Goal: Navigation & Orientation: Find specific page/section

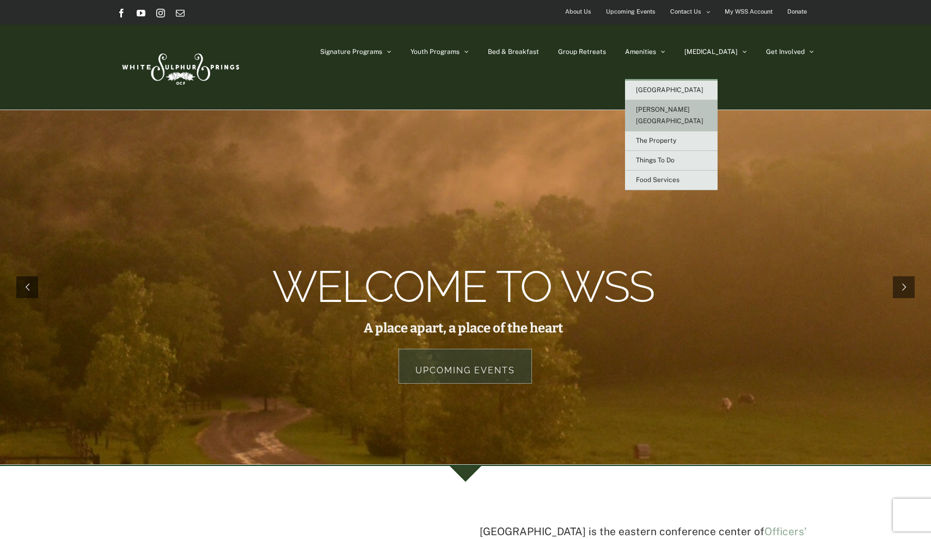
click at [690, 108] on span "[PERSON_NAME][GEOGRAPHIC_DATA]" at bounding box center [670, 115] width 68 height 19
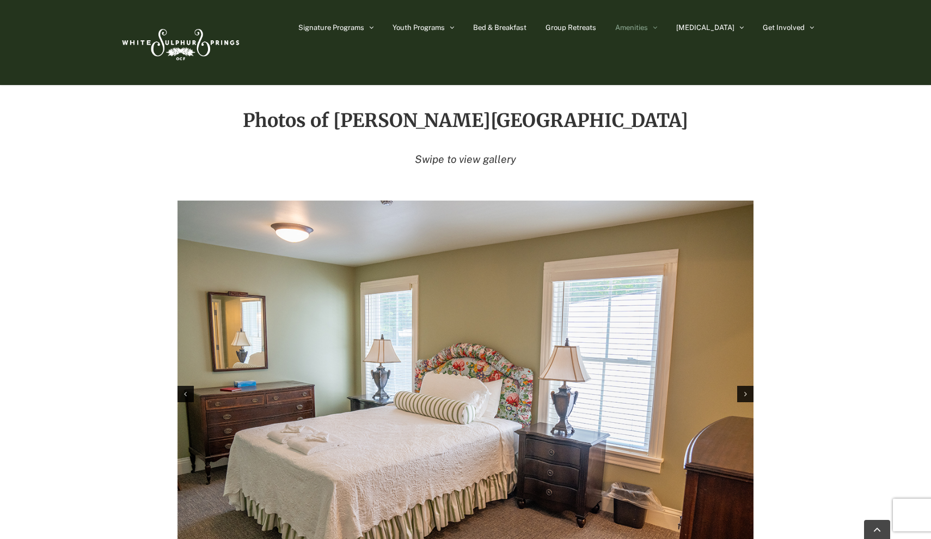
scroll to position [1563, 0]
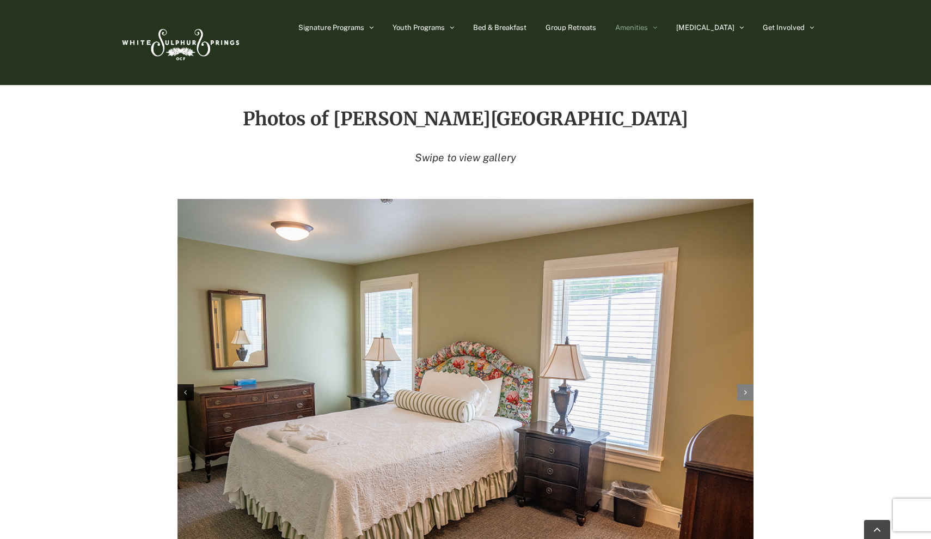
click at [741, 384] on div "Next slide" at bounding box center [746, 392] width 16 height 16
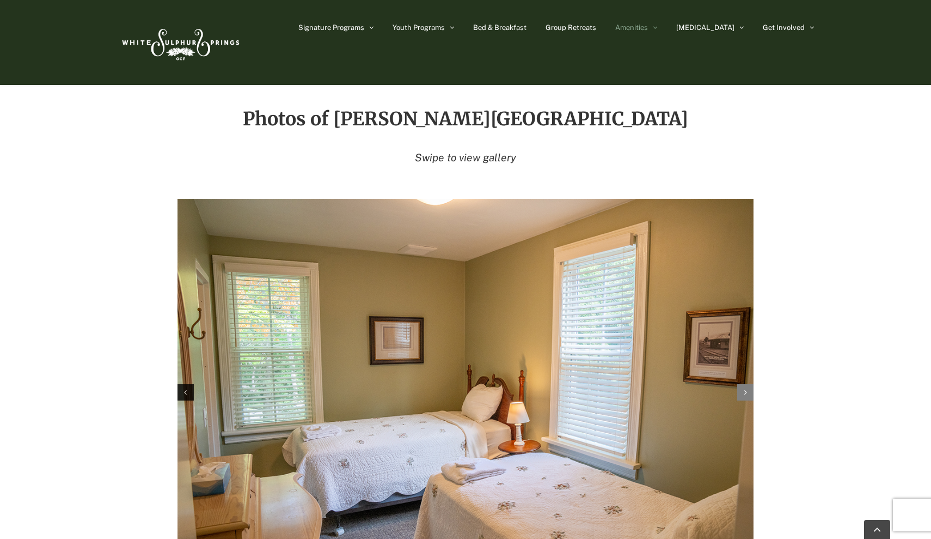
click at [741, 384] on div "Next slide" at bounding box center [746, 392] width 16 height 16
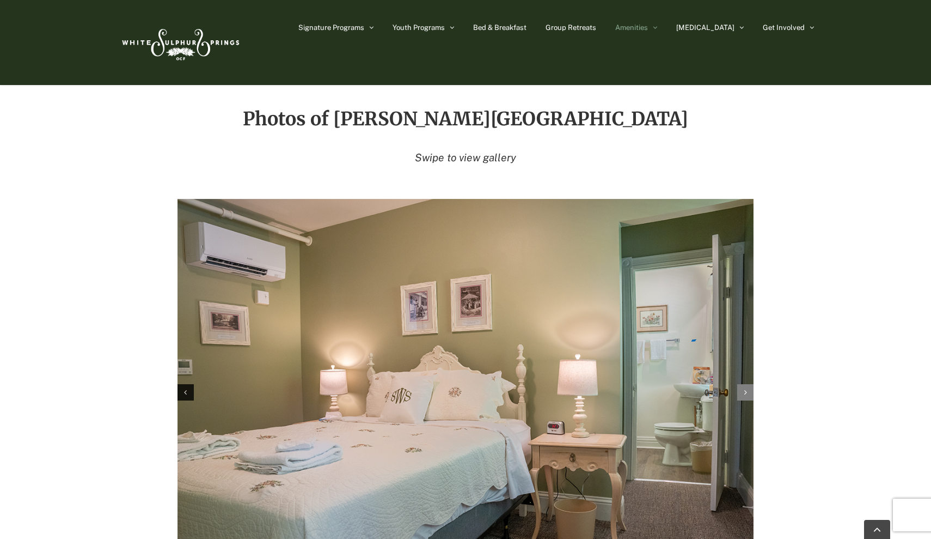
click at [741, 384] on div "Next slide" at bounding box center [746, 392] width 16 height 16
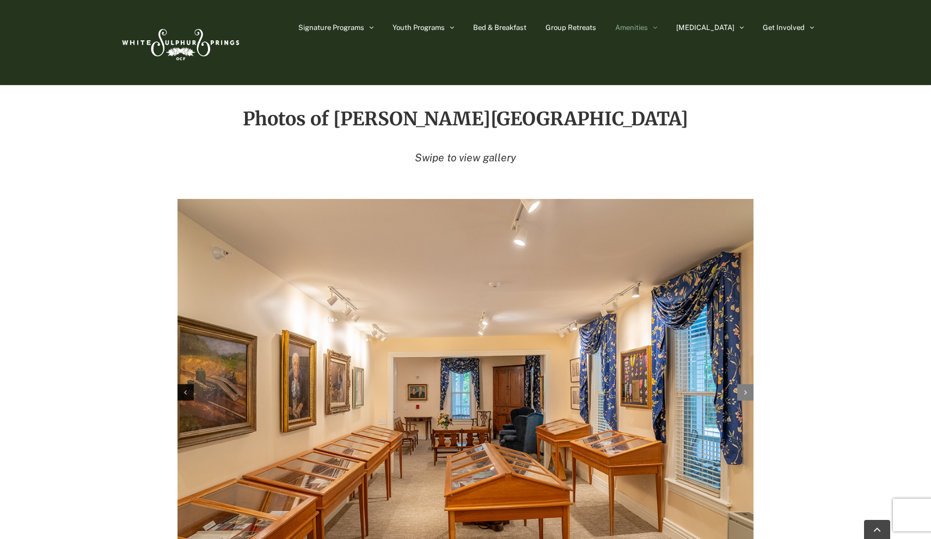
click at [741, 384] on div "Next slide" at bounding box center [746, 392] width 16 height 16
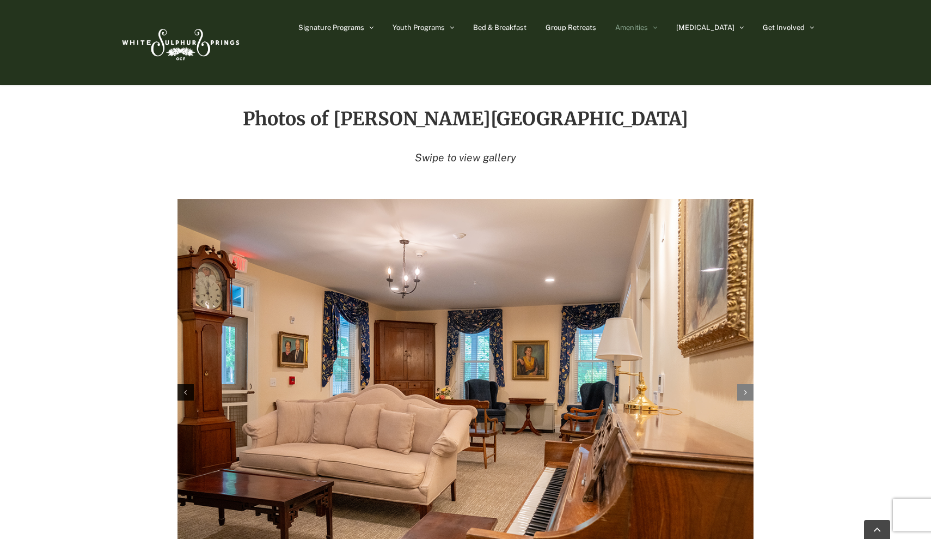
click at [741, 384] on div "Next slide" at bounding box center [746, 392] width 16 height 16
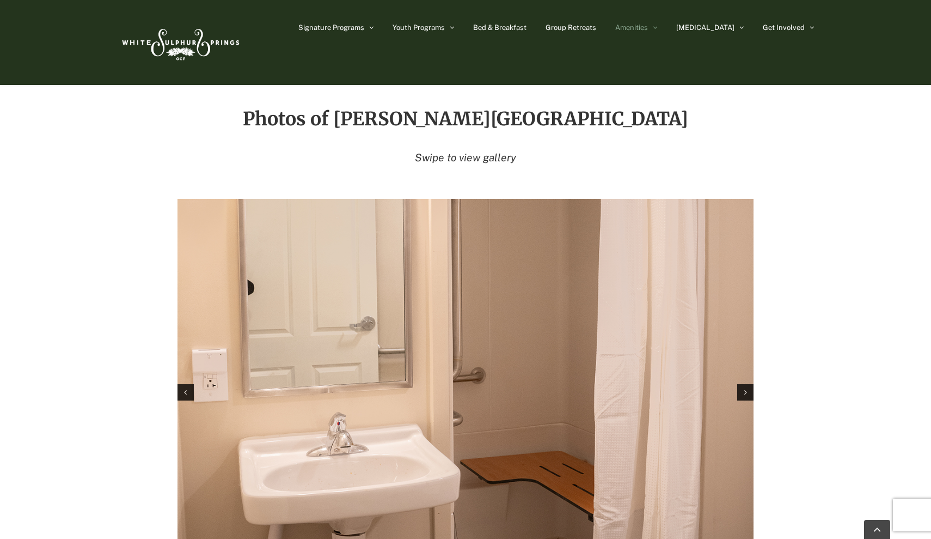
click at [702, 301] on img "6 / 11" at bounding box center [466, 391] width 576 height 384
drag, startPoint x: 824, startPoint y: 292, endPoint x: 825, endPoint y: 255, distance: 37.1
click at [825, 255] on div "Photos of [PERSON_NAME] Swipe to view gallery" at bounding box center [465, 360] width 725 height 502
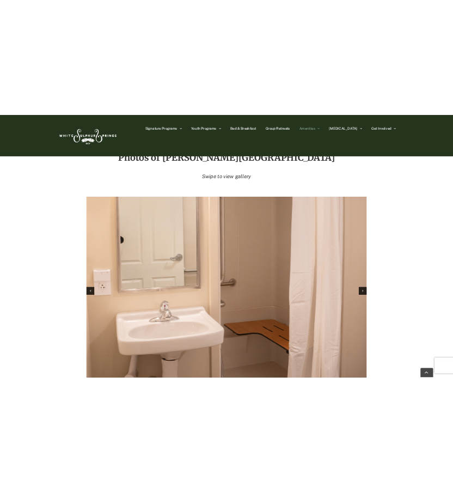
scroll to position [1595, 0]
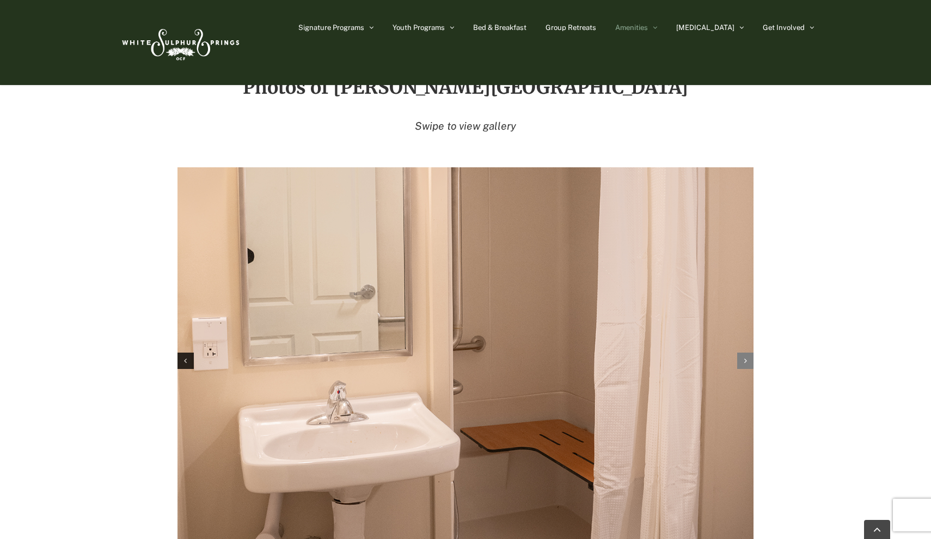
click at [742, 352] on div "Next slide" at bounding box center [746, 360] width 16 height 16
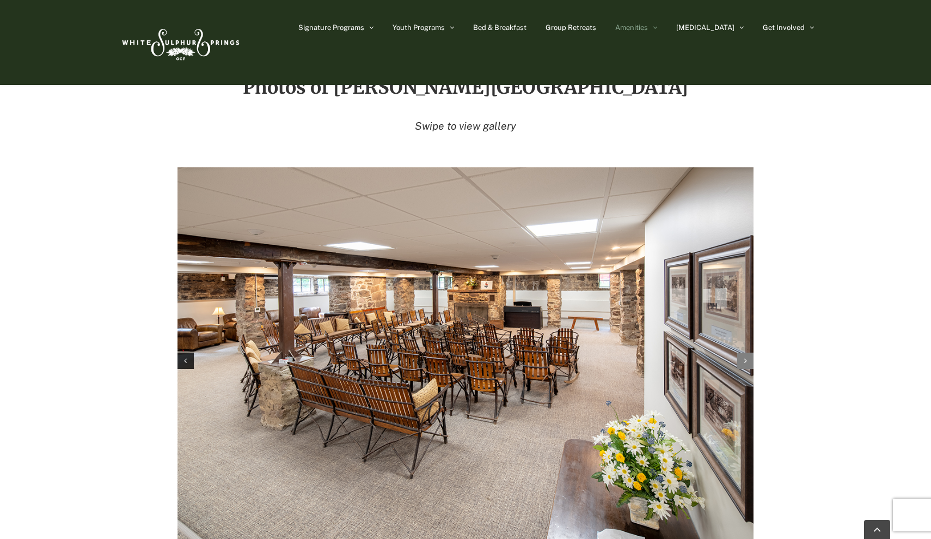
click at [742, 352] on div "Next slide" at bounding box center [746, 360] width 16 height 16
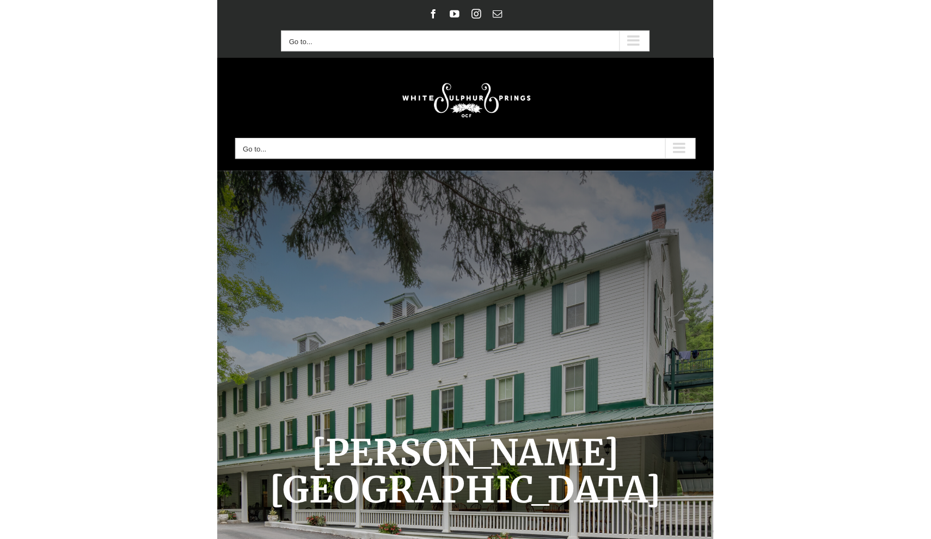
scroll to position [0, 0]
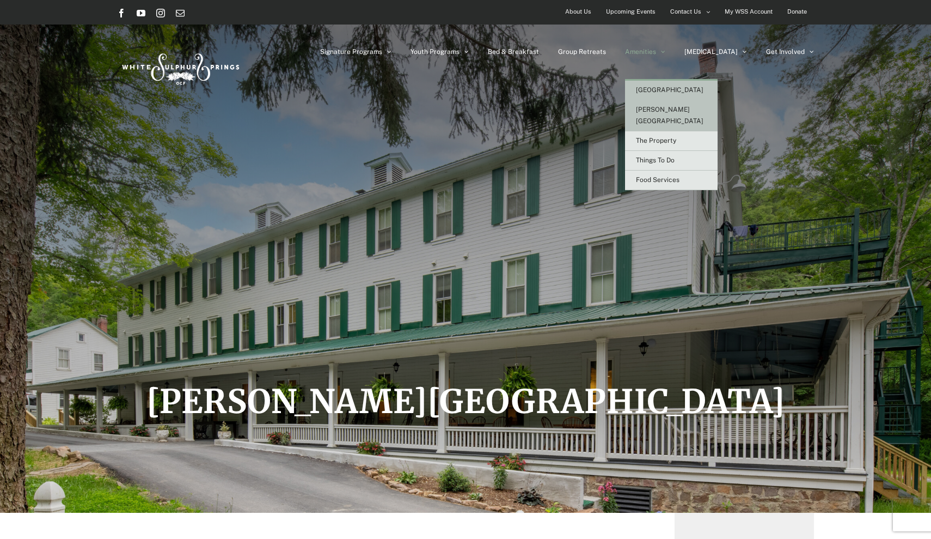
click at [684, 87] on span "[GEOGRAPHIC_DATA]" at bounding box center [670, 90] width 68 height 8
